Goal: Complete application form: Complete application form

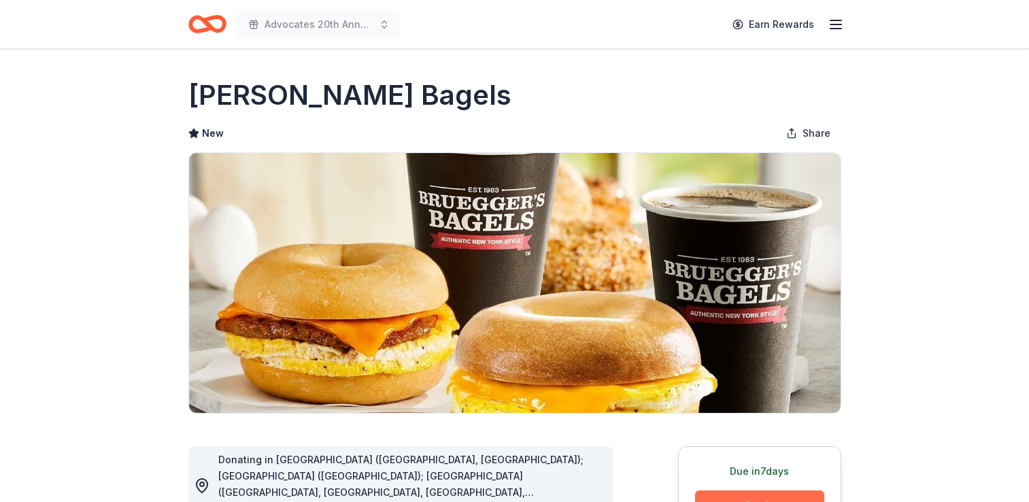
scroll to position [136, 0]
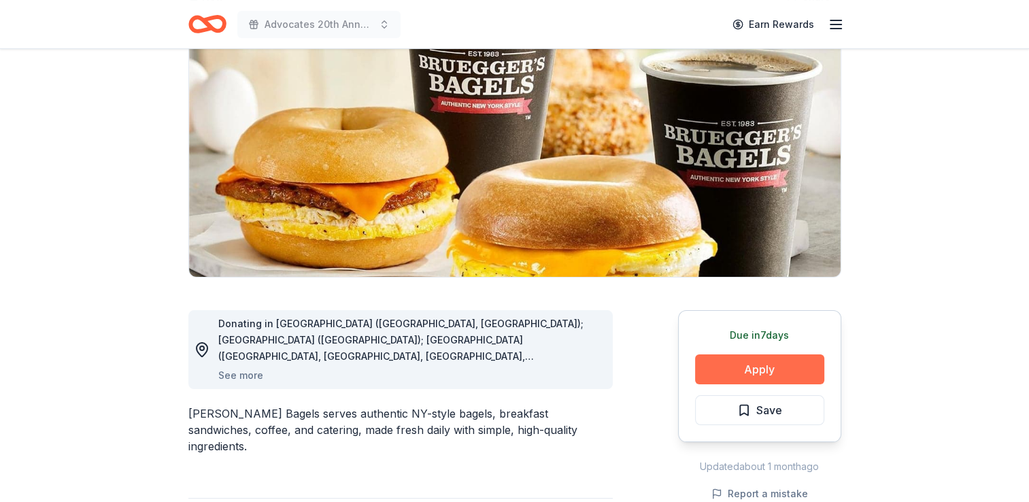
click at [766, 370] on button "Apply" at bounding box center [759, 369] width 129 height 30
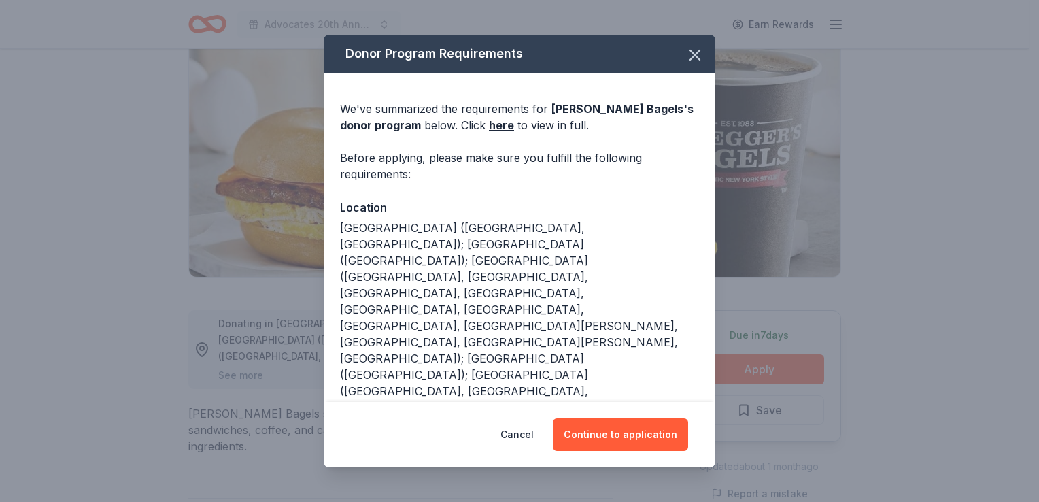
click at [657, 434] on button "Continue to application" at bounding box center [620, 434] width 135 height 33
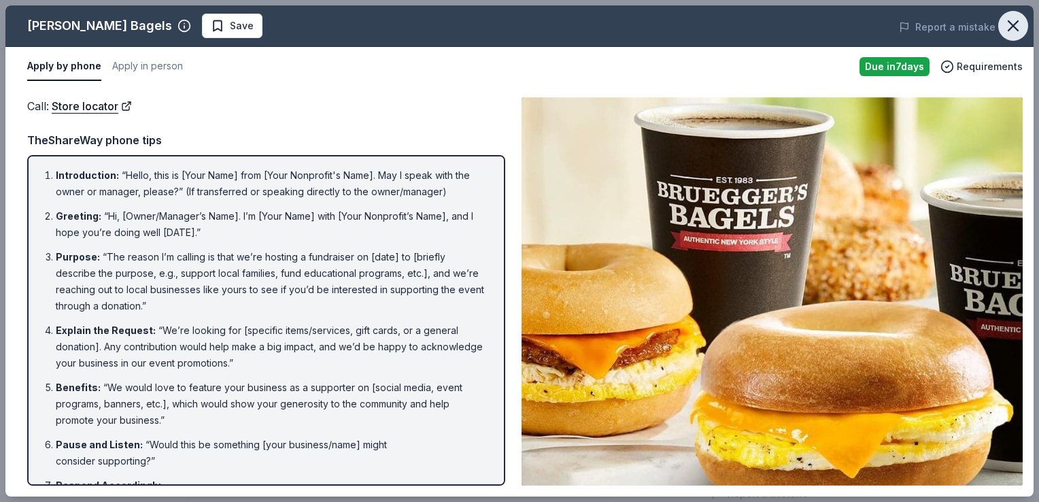
click at [1006, 27] on icon "button" at bounding box center [1013, 25] width 19 height 19
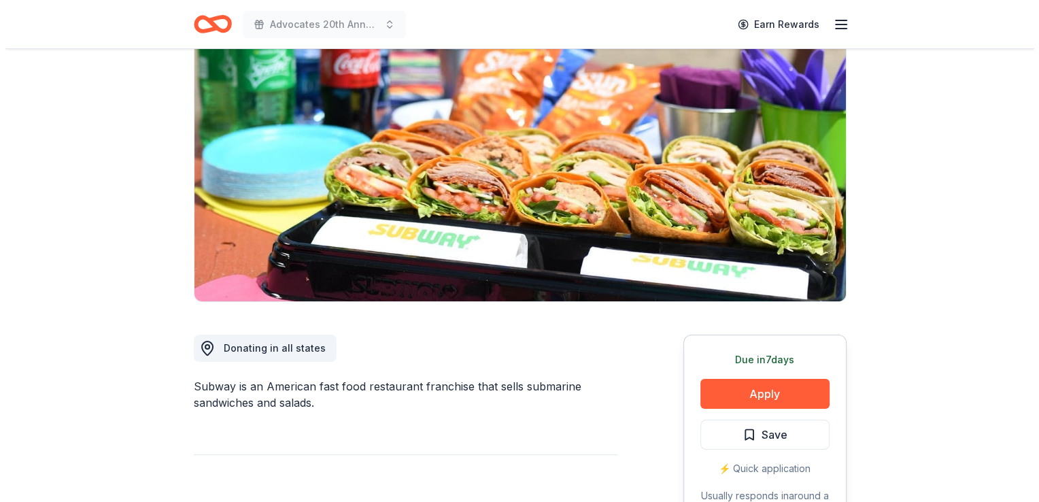
scroll to position [136, 0]
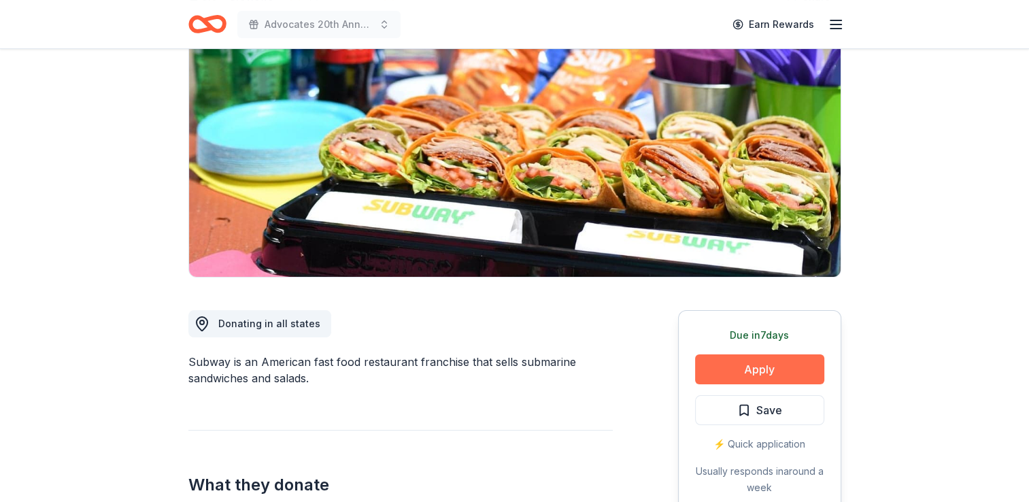
click at [759, 356] on button "Apply" at bounding box center [759, 369] width 129 height 30
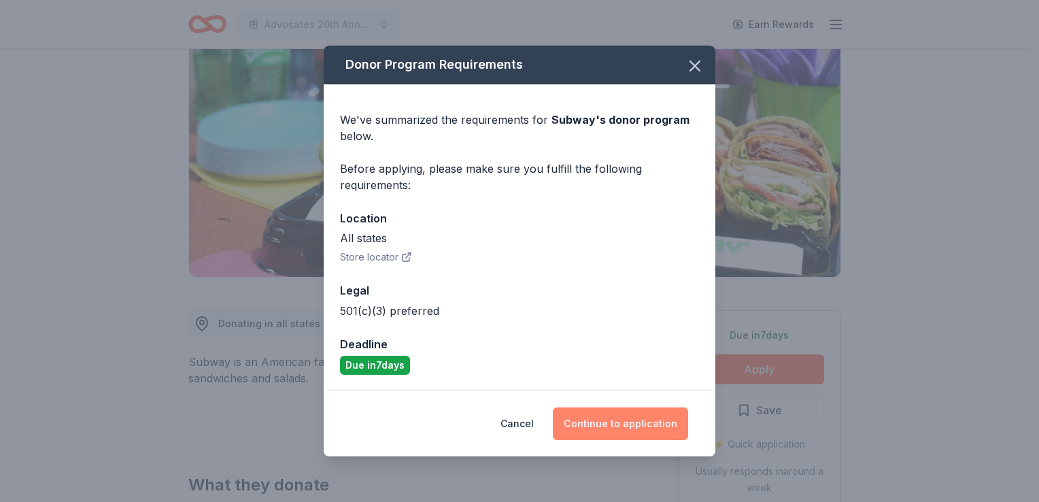
click at [623, 432] on button "Continue to application" at bounding box center [620, 423] width 135 height 33
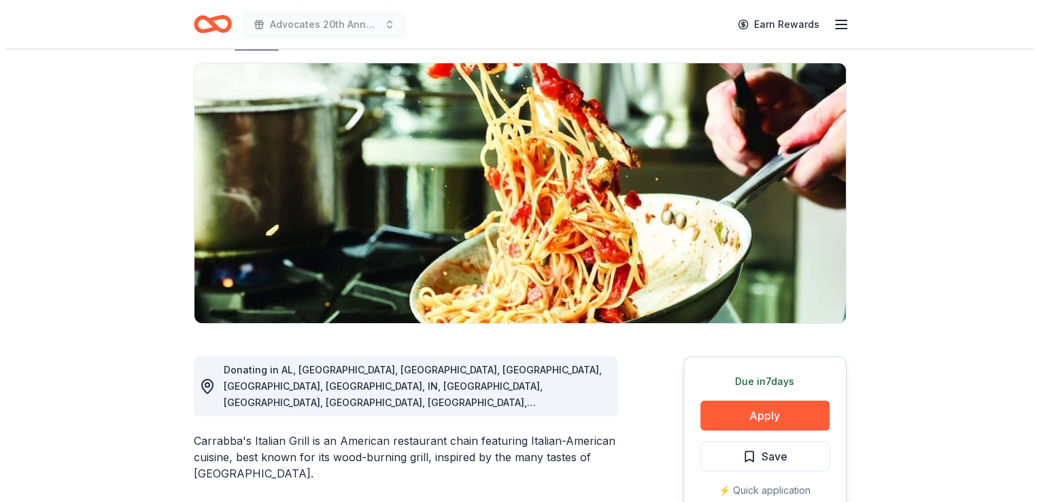
scroll to position [204, 0]
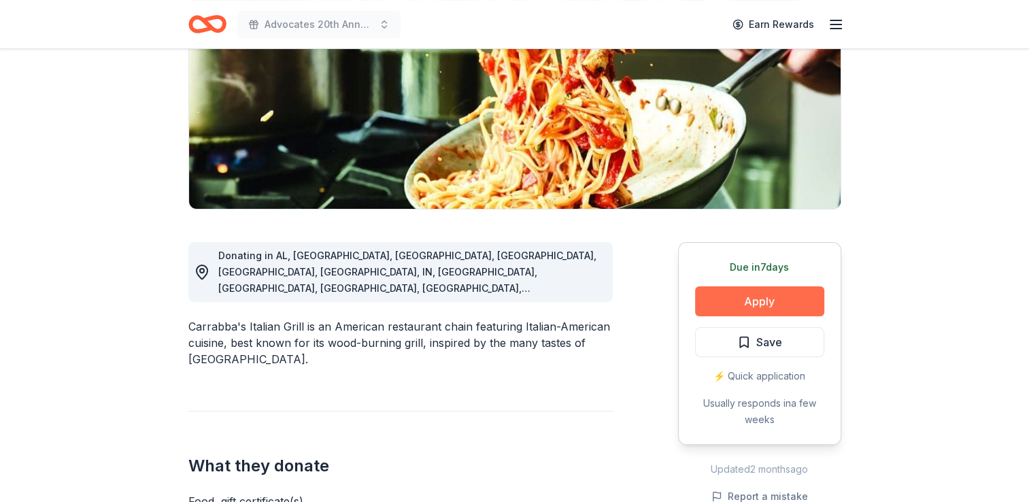
click at [758, 298] on button "Apply" at bounding box center [759, 301] width 129 height 30
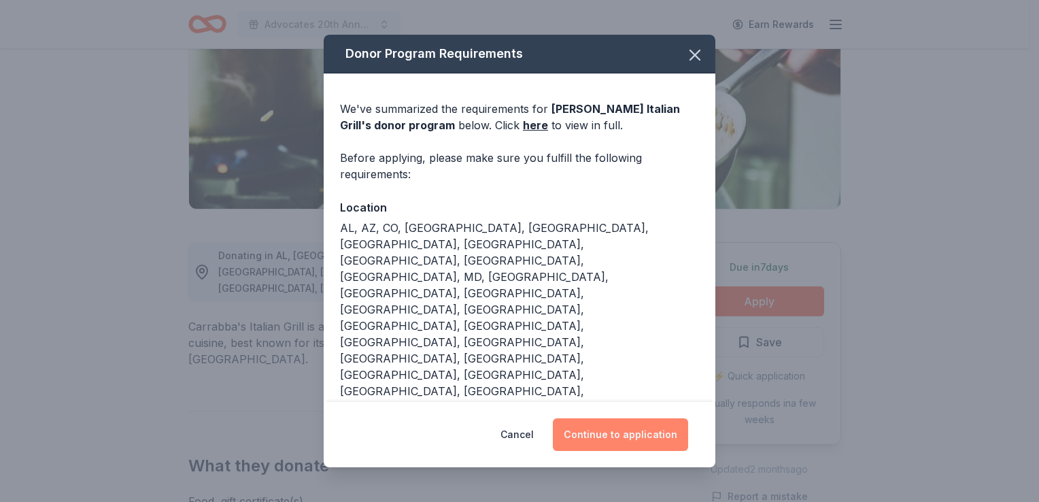
click at [647, 418] on button "Continue to application" at bounding box center [620, 434] width 135 height 33
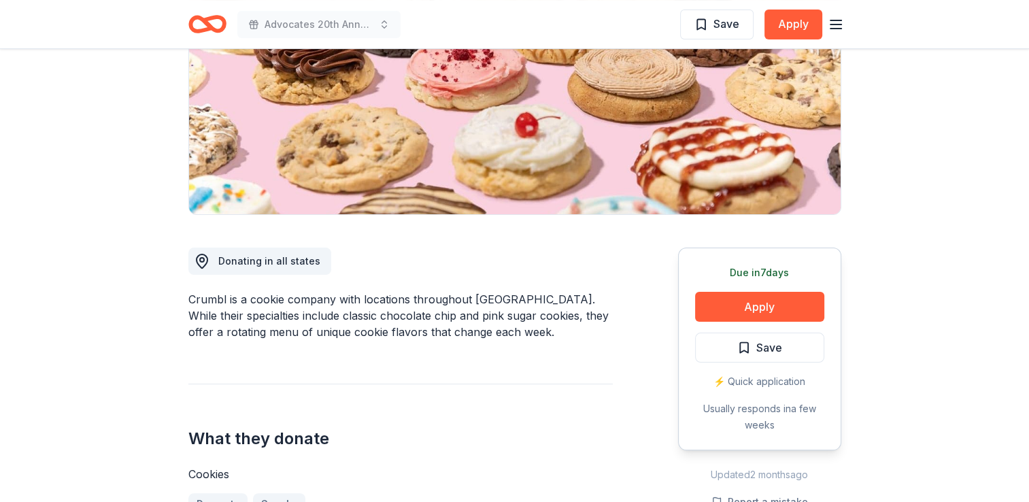
scroll to position [204, 0]
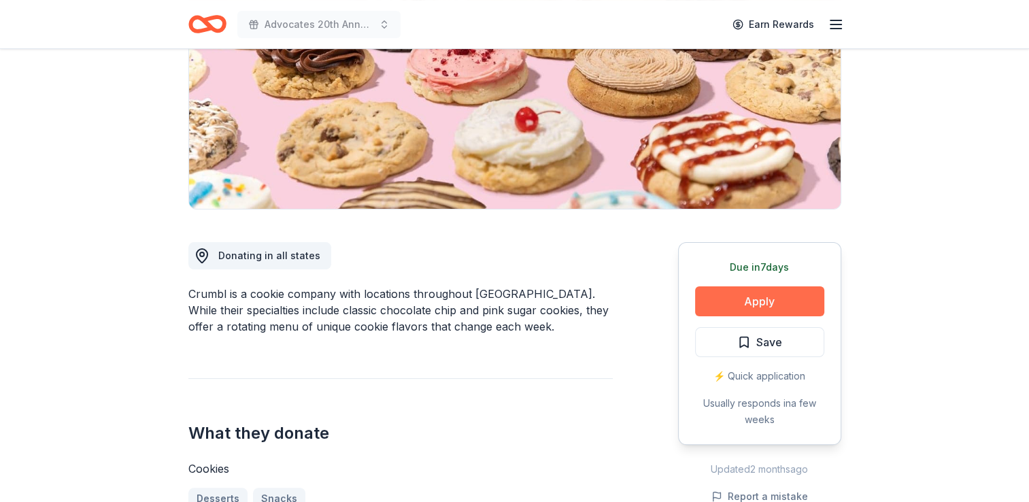
click at [767, 300] on button "Apply" at bounding box center [759, 301] width 129 height 30
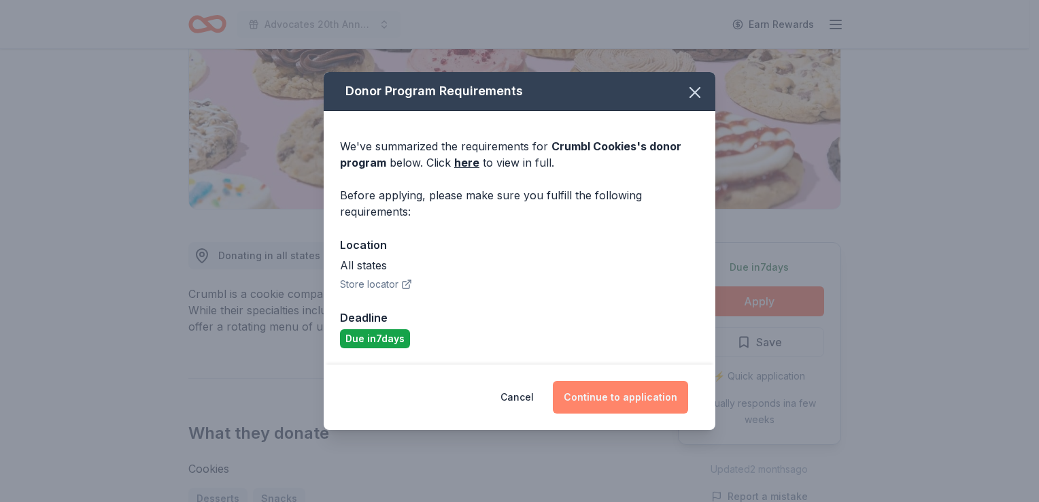
click at [626, 396] on button "Continue to application" at bounding box center [620, 397] width 135 height 33
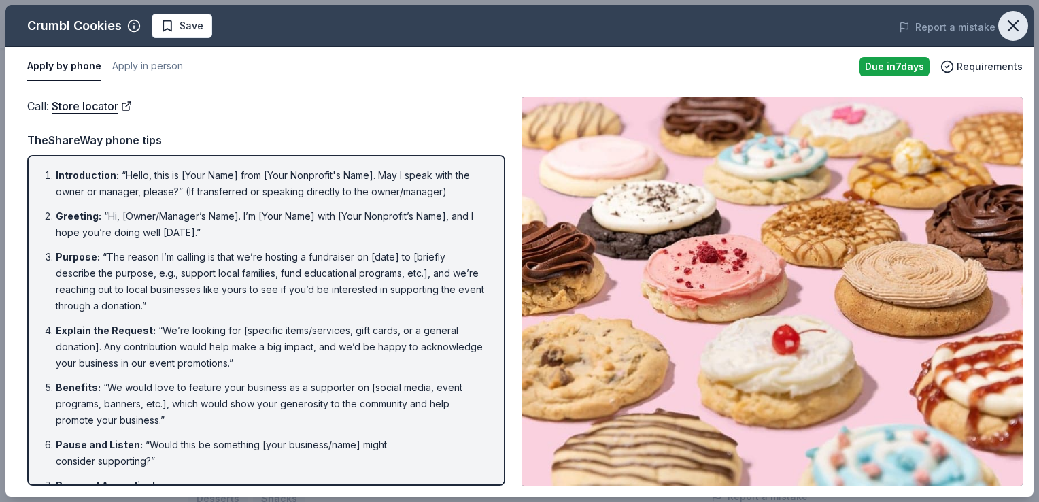
click at [1010, 22] on icon "button" at bounding box center [1013, 26] width 10 height 10
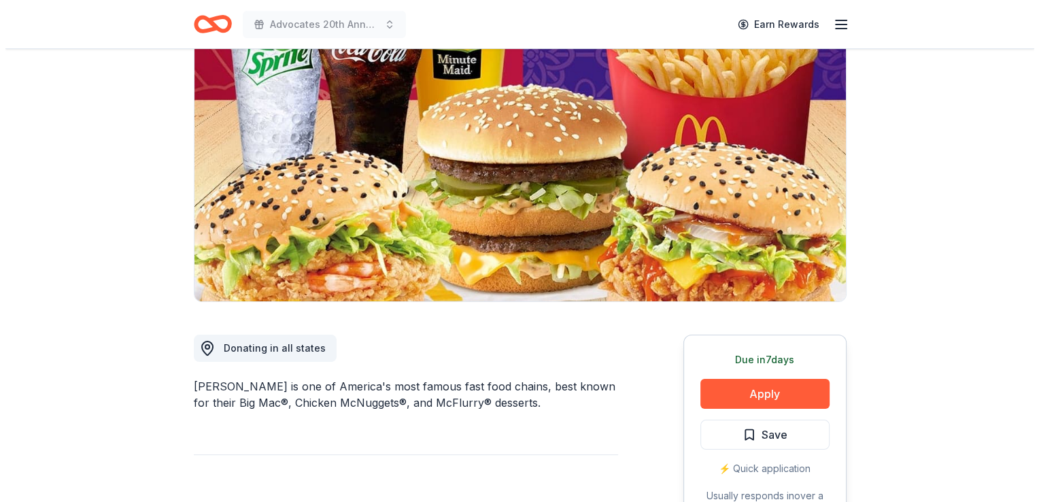
scroll to position [136, 0]
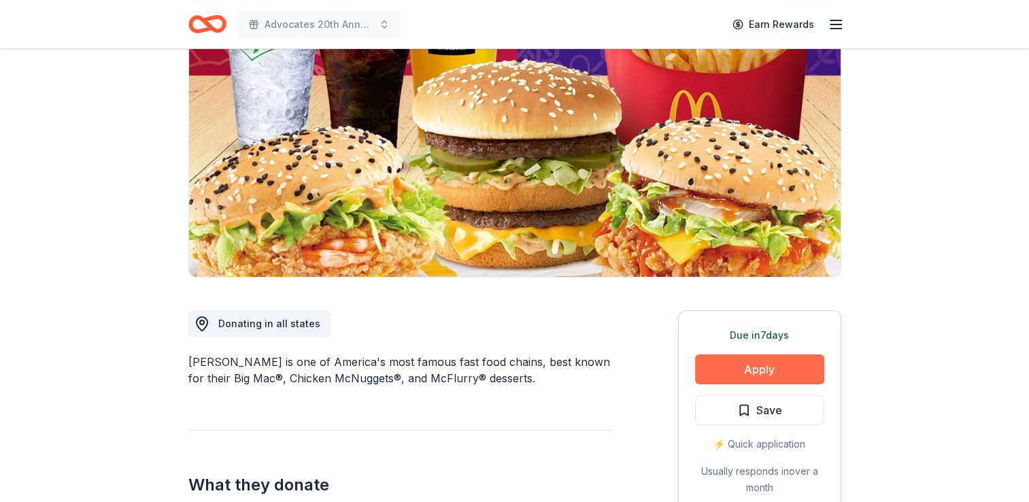
click at [748, 363] on button "Apply" at bounding box center [759, 369] width 129 height 30
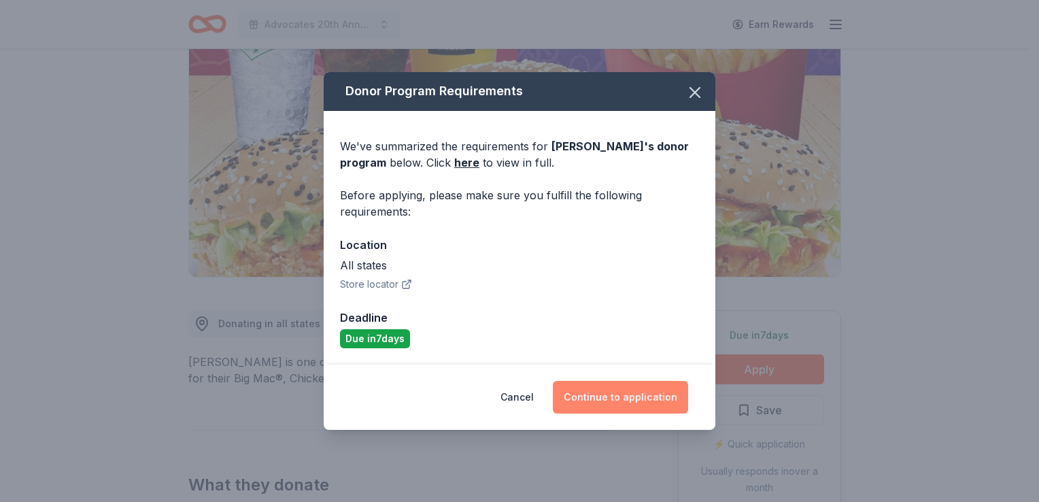
click at [683, 393] on button "Continue to application" at bounding box center [620, 397] width 135 height 33
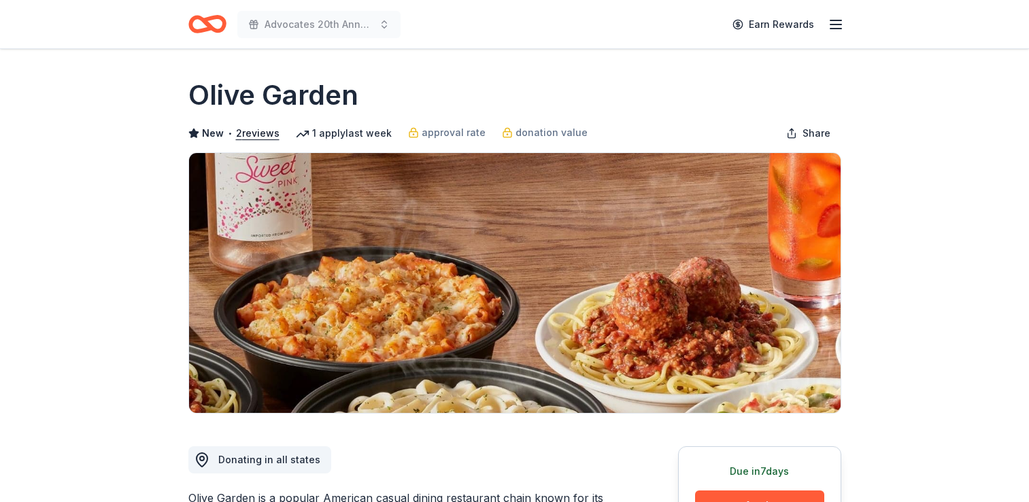
scroll to position [68, 0]
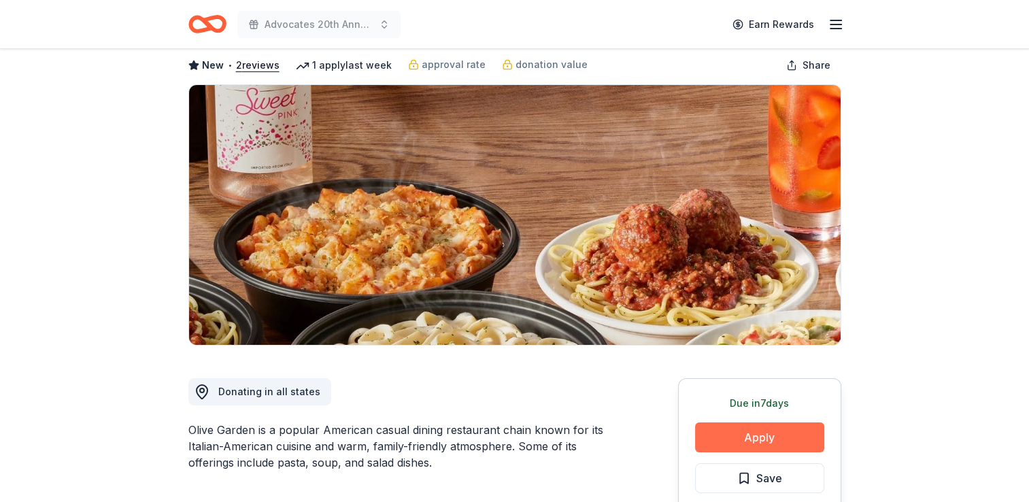
click at [787, 425] on button "Apply" at bounding box center [759, 437] width 129 height 30
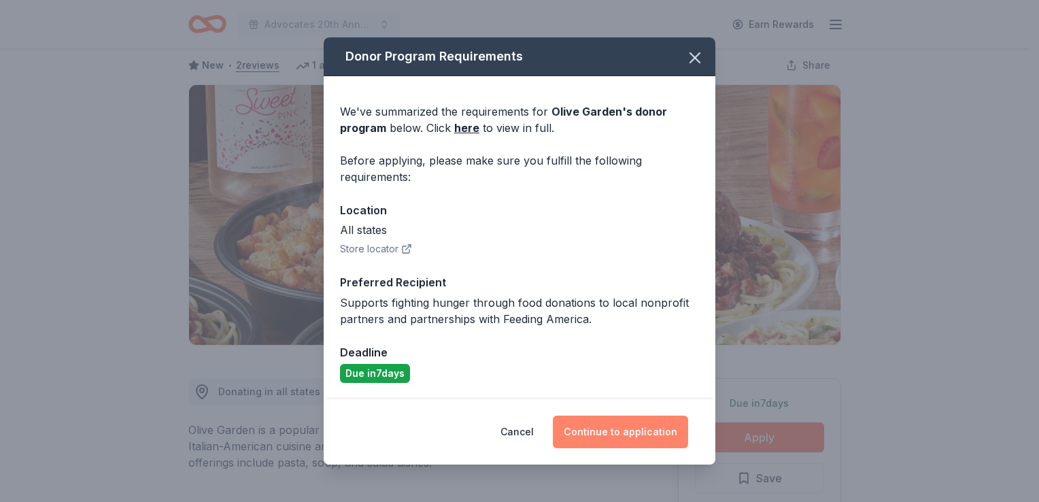
click at [626, 436] on button "Continue to application" at bounding box center [620, 431] width 135 height 33
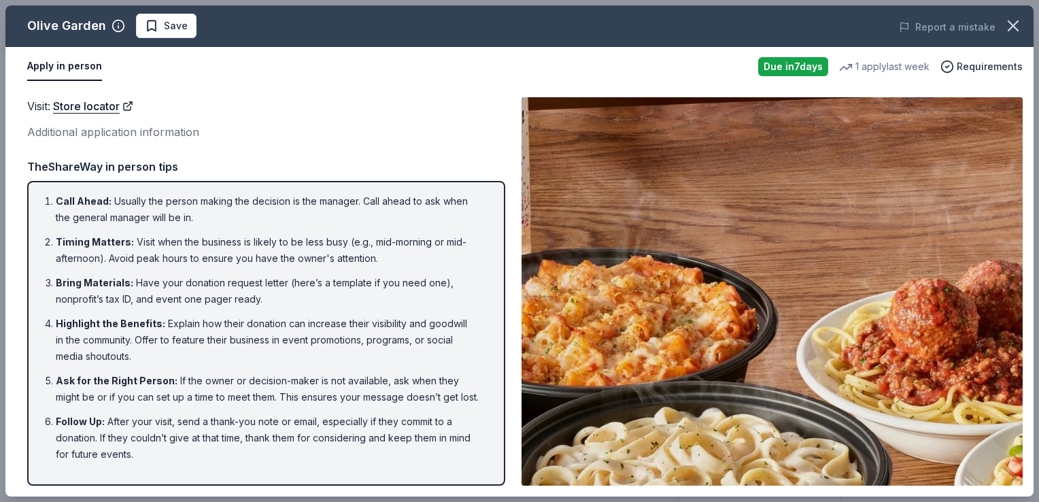
drag, startPoint x: 1014, startPoint y: 30, endPoint x: 979, endPoint y: 39, distance: 35.8
click at [1013, 30] on icon "button" at bounding box center [1013, 25] width 19 height 19
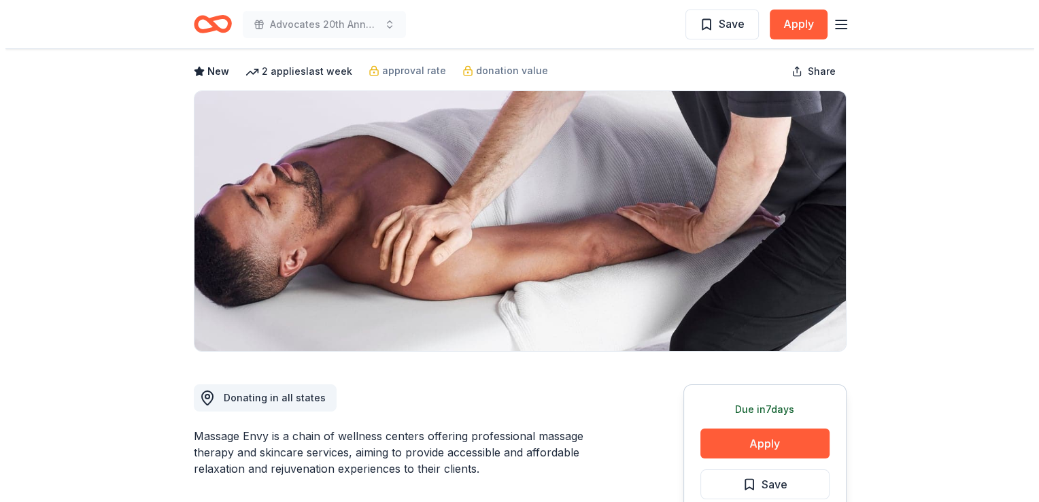
scroll to position [204, 0]
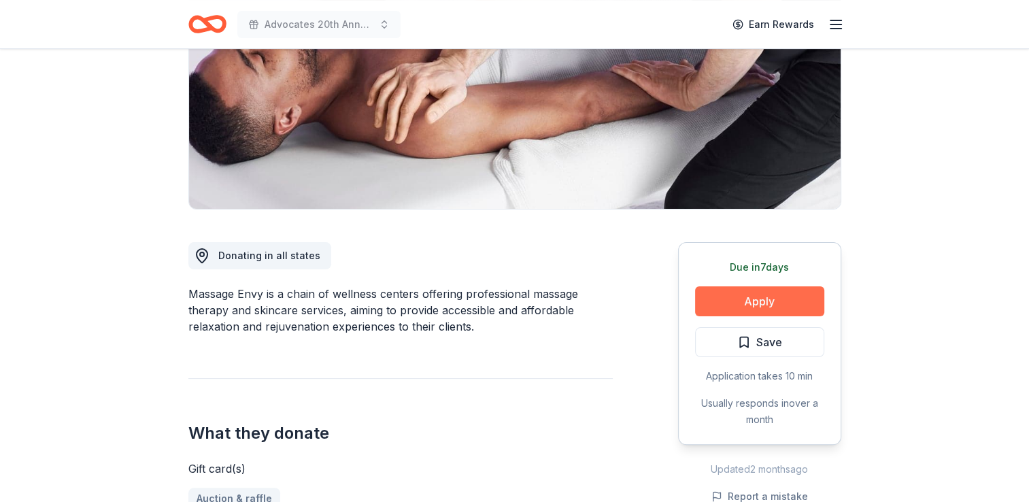
click at [761, 296] on button "Apply" at bounding box center [759, 301] width 129 height 30
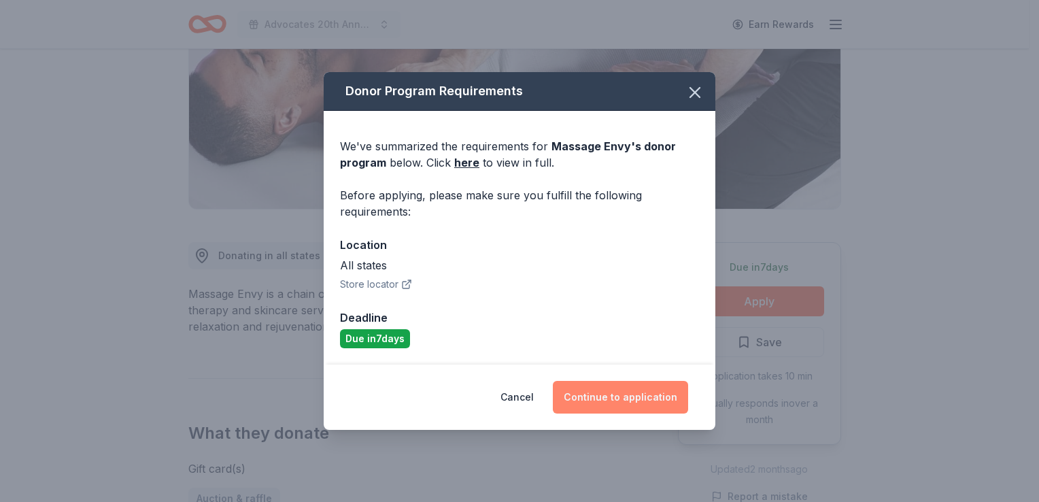
click at [591, 393] on button "Continue to application" at bounding box center [620, 397] width 135 height 33
